Goal: Check status

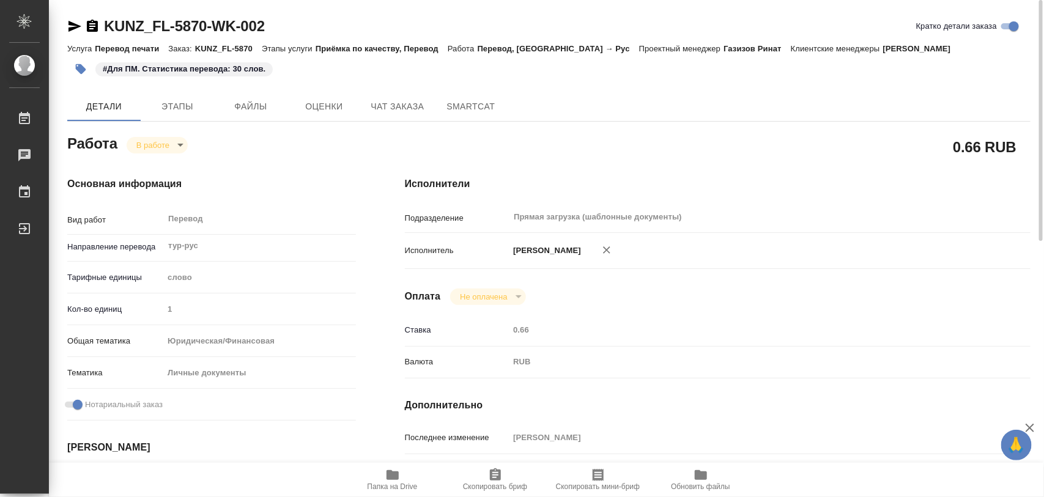
click at [175, 150] on body "🙏 .cls-1 fill:#fff; AWATERA Iglakov Maksim Работы 0 Чаты График Выйти KUNZ_FL-5…" at bounding box center [522, 248] width 1044 height 497
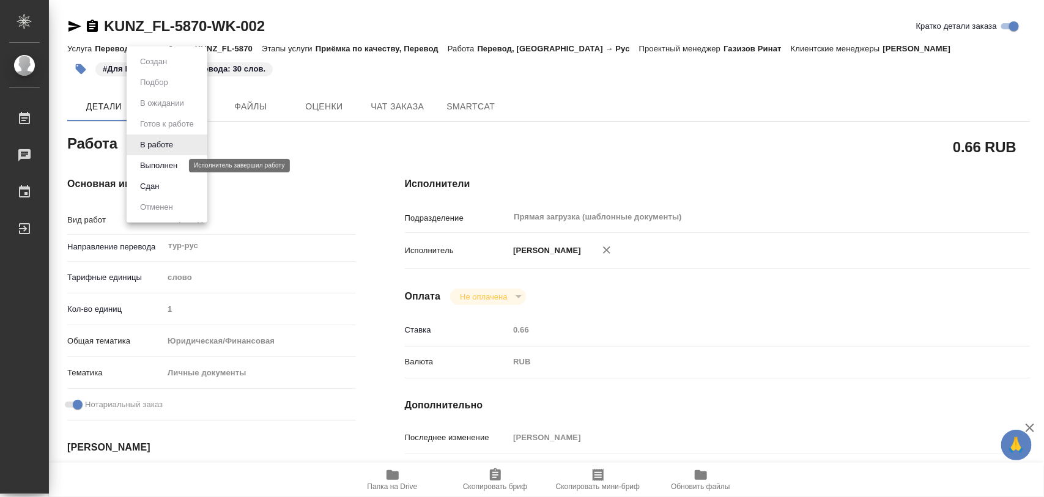
click at [166, 161] on button "Выполнен" at bounding box center [158, 165] width 45 height 13
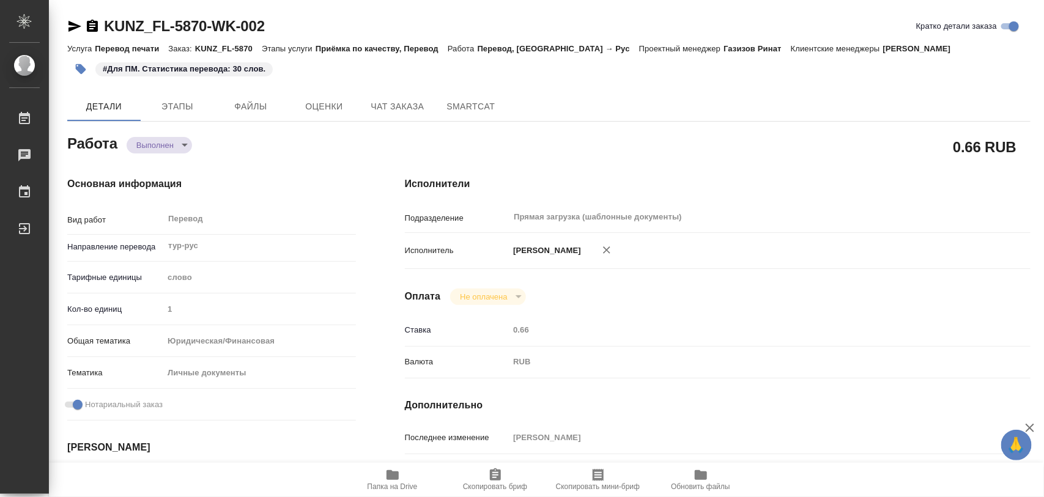
type textarea "x"
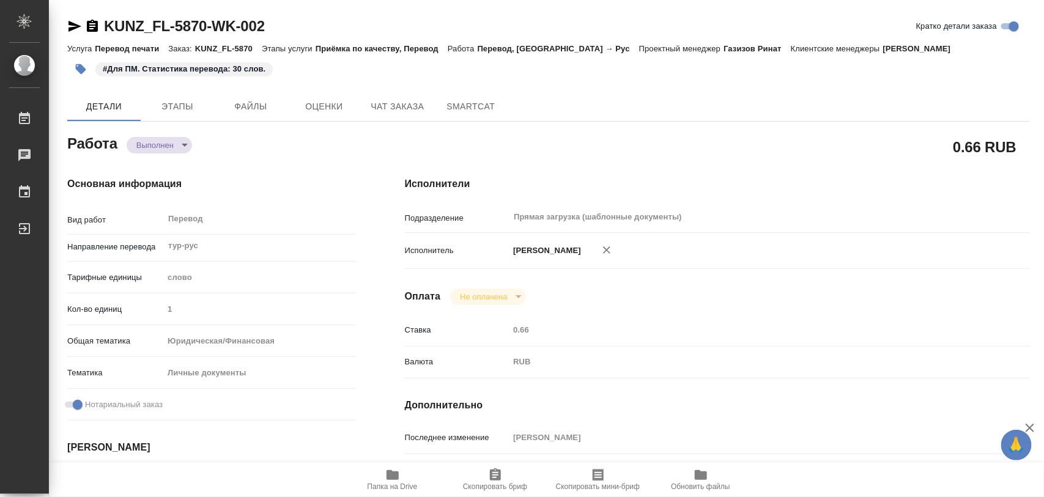
type textarea "x"
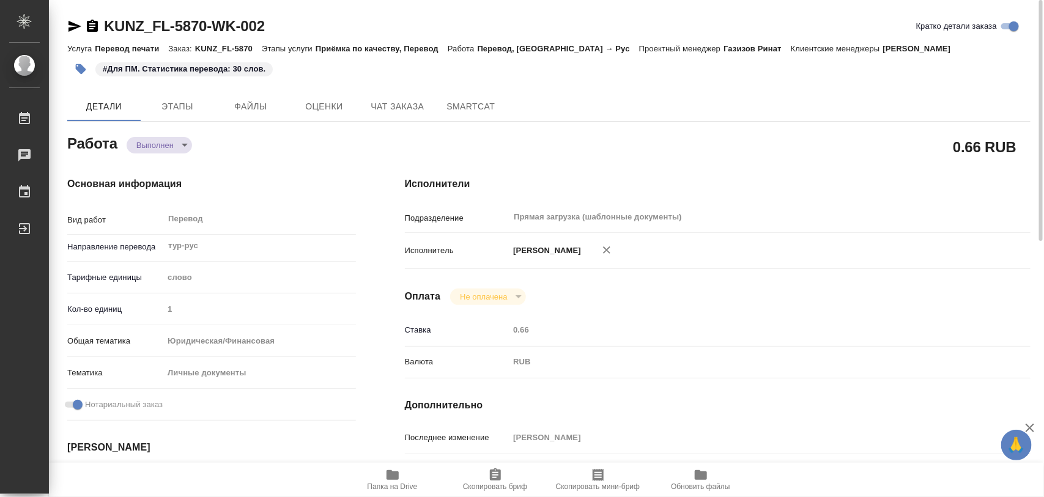
type textarea "x"
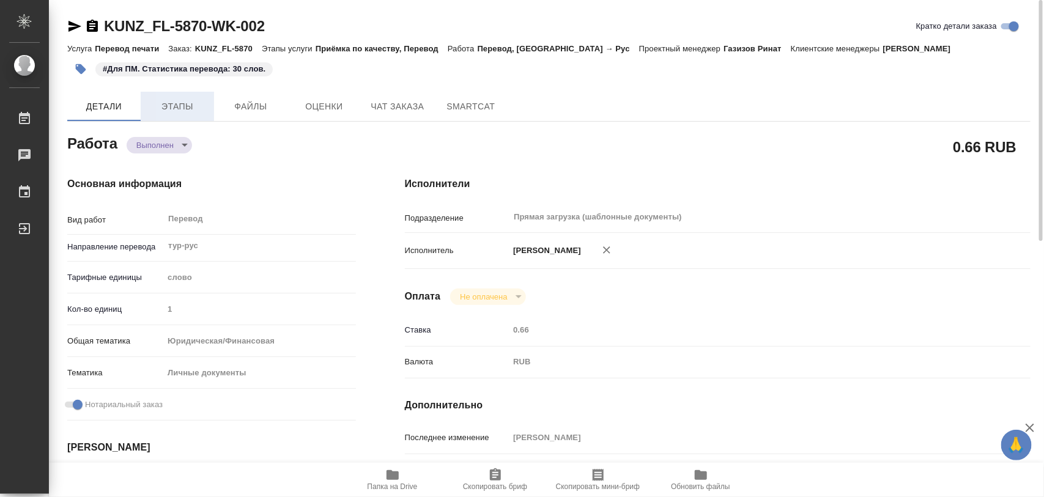
type textarea "x"
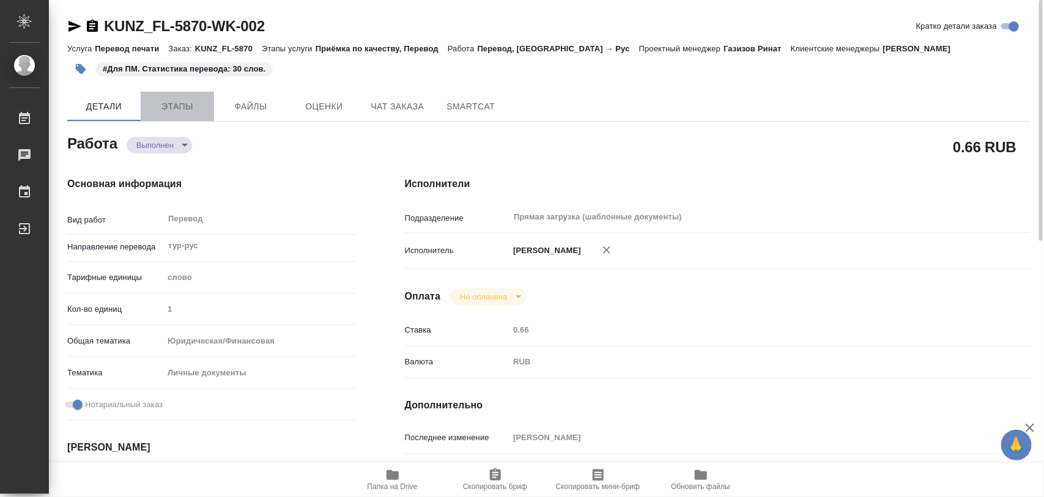
click at [186, 110] on span "Этапы" at bounding box center [177, 106] width 59 height 15
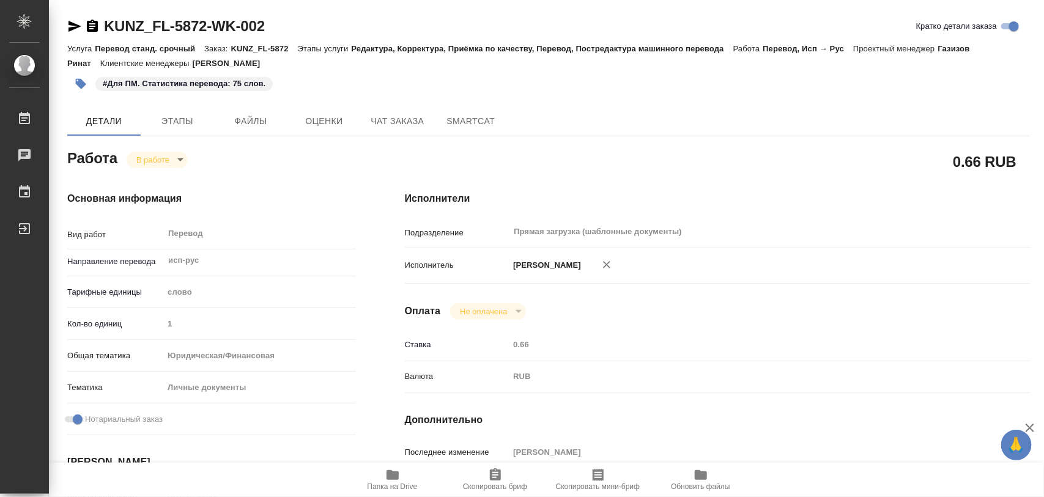
scroll to position [306, 0]
